Goal: Check status: Check status

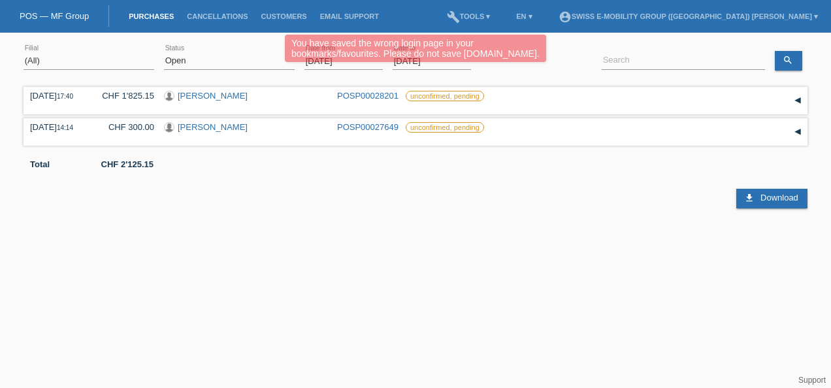
click at [565, 75] on div "(All) [PERSON_NAME] Passion Vélo SàRL [GEOGRAPHIC_DATA] [GEOGRAPHIC_DATA] [GEOG…" at bounding box center [416, 61] width 784 height 44
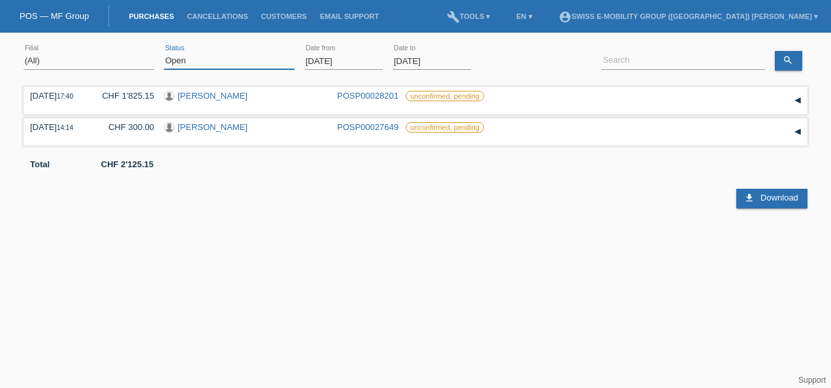
click at [264, 57] on select "(All) New Open Returned Stepped back / Cancelled Completed" at bounding box center [229, 61] width 131 height 16
select select "ALL"
click at [164, 53] on select "(All) New Open Returned Stepped back / Cancelled Completed" at bounding box center [229, 61] width 131 height 16
click at [225, 81] on div "(All) New Open Returned Stepped back / Cancelled Completed error Status" at bounding box center [229, 61] width 131 height 44
click at [341, 60] on input "[DATE]" at bounding box center [344, 61] width 78 height 16
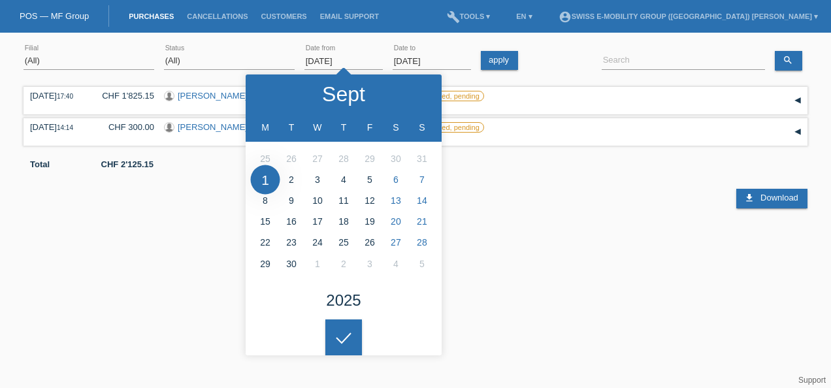
drag, startPoint x: 252, startPoint y: 153, endPoint x: 262, endPoint y: 165, distance: 15.8
click at [262, 165] on ul at bounding box center [344, 210] width 196 height 139
click at [508, 65] on link "apply" at bounding box center [499, 60] width 37 height 19
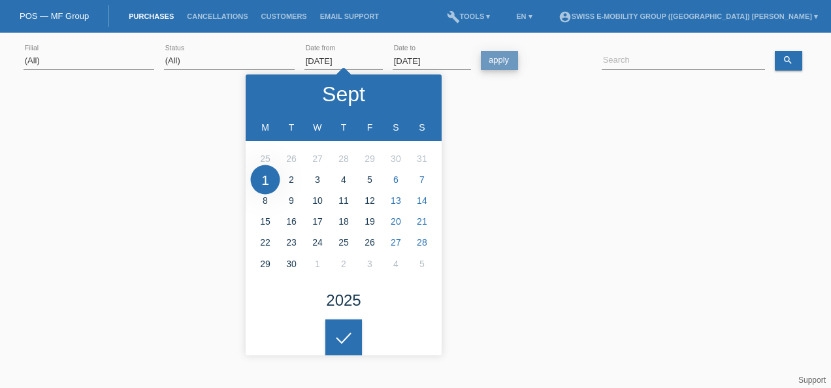
click at [508, 65] on div "apply" at bounding box center [502, 60] width 42 height 19
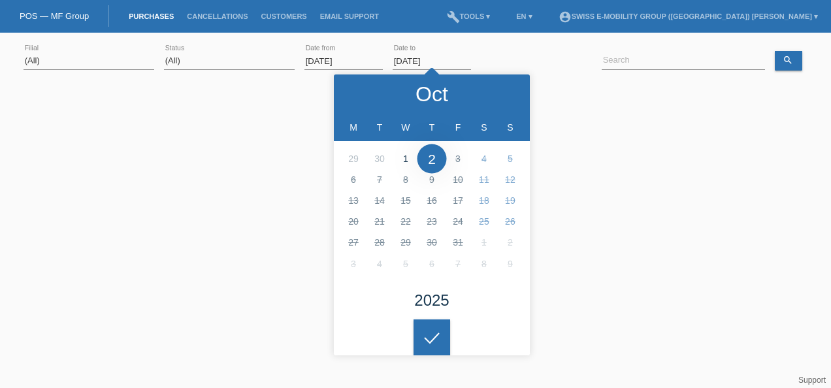
click at [428, 61] on input "[DATE]" at bounding box center [432, 61] width 78 height 16
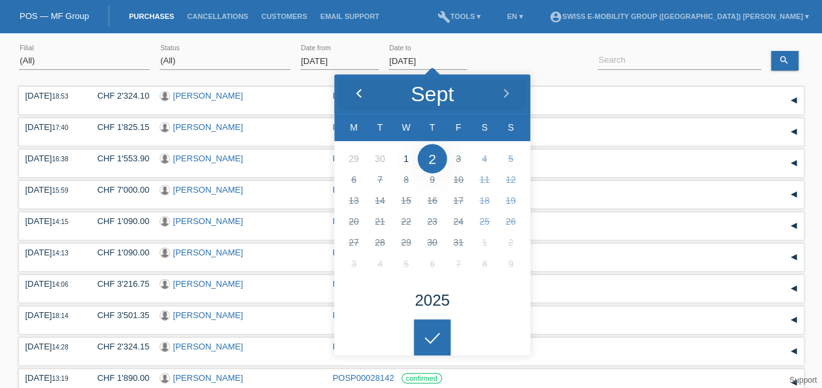
click at [363, 100] on div at bounding box center [358, 94] width 49 height 39
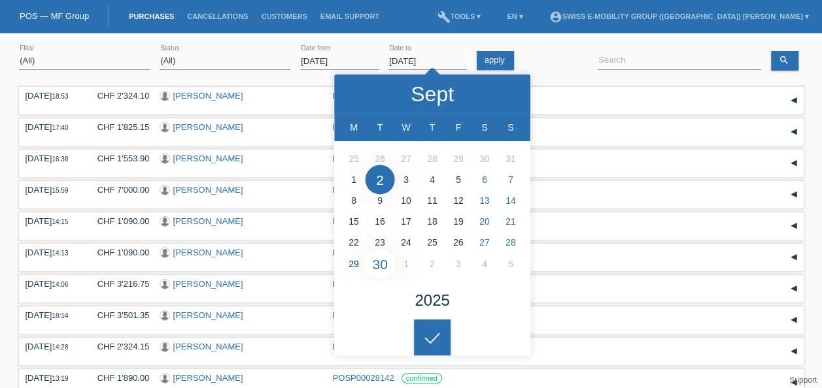
type input "[DATE]"
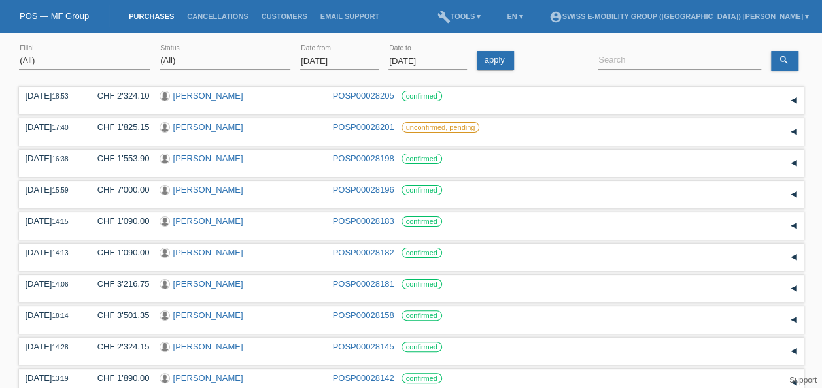
click at [439, 331] on body "You have saved the wrong login page in your bookmarks/favourites. Please do not…" at bounding box center [411, 270] width 822 height 462
click at [792, 51] on link "search" at bounding box center [784, 61] width 27 height 20
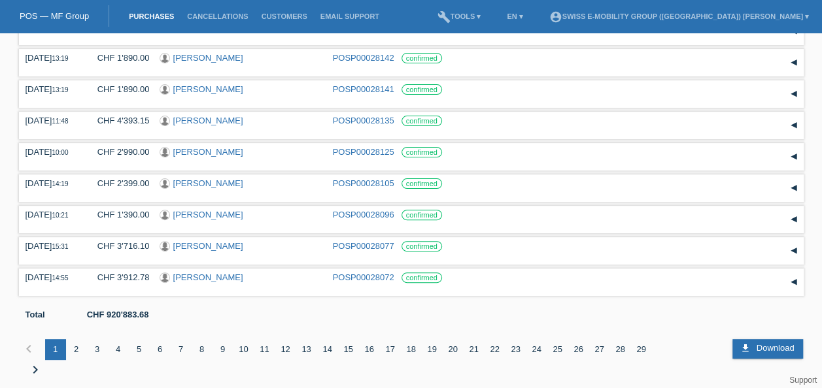
scroll to position [117, 0]
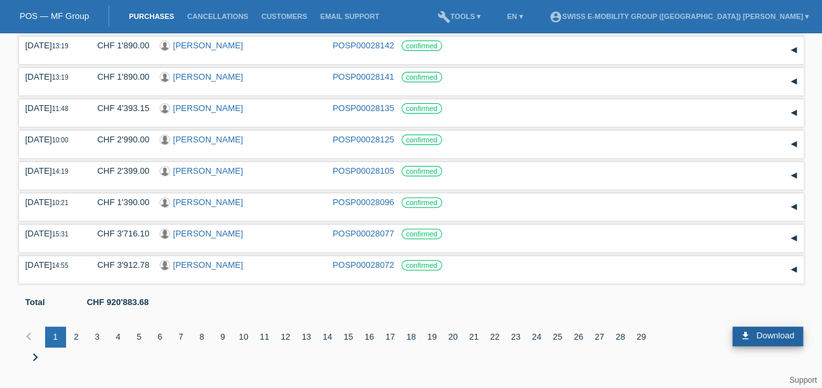
click at [767, 338] on span "Download" at bounding box center [775, 336] width 38 height 10
